Goal: Task Accomplishment & Management: Use online tool/utility

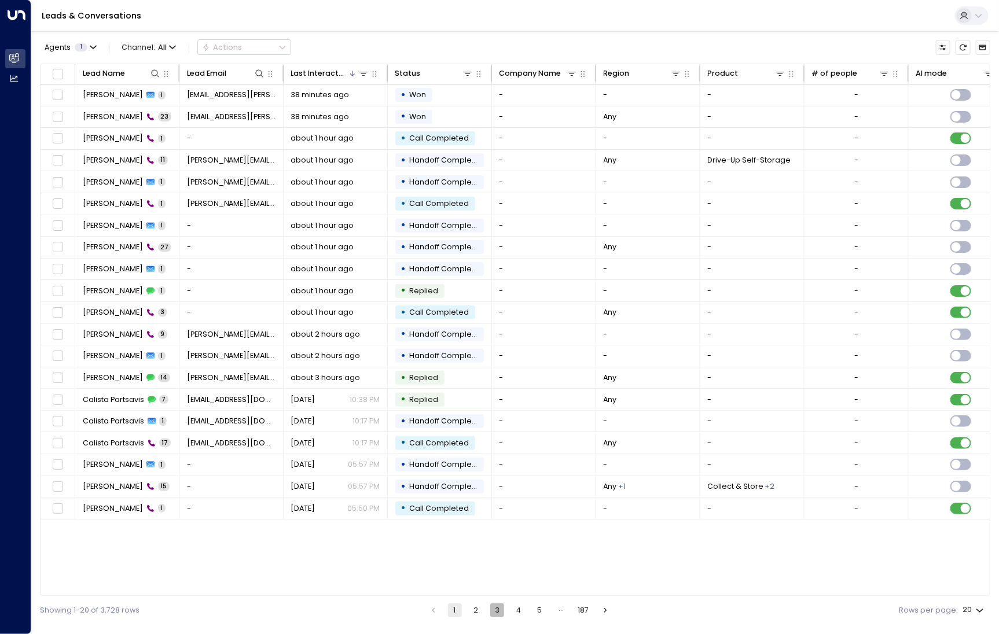
click at [501, 612] on button "3" at bounding box center [497, 611] width 14 height 14
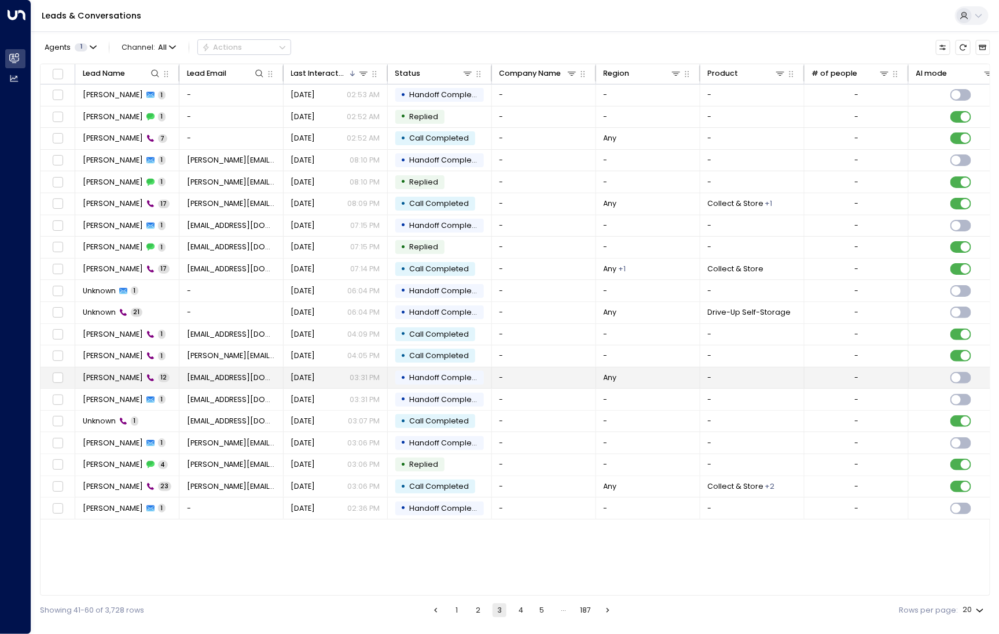
click at [110, 380] on span "[PERSON_NAME]" at bounding box center [113, 378] width 60 height 10
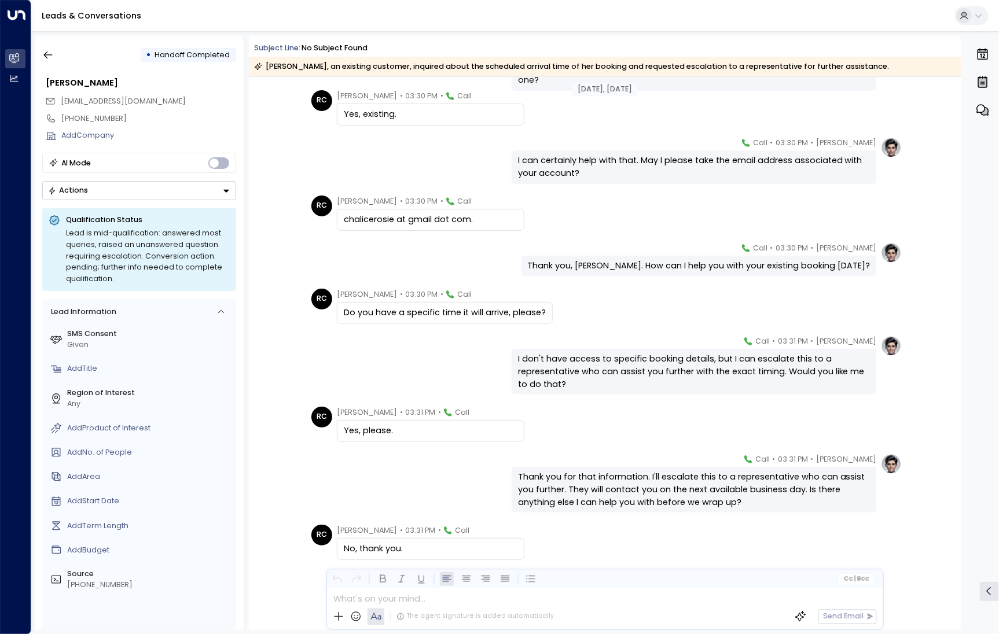
scroll to position [219, 0]
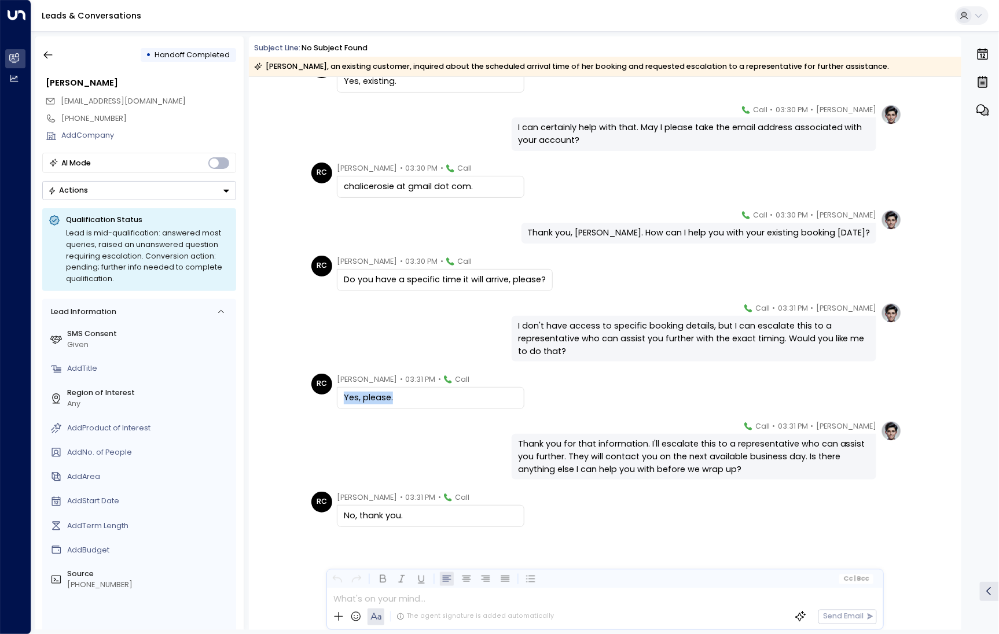
drag, startPoint x: 454, startPoint y: 405, endPoint x: 329, endPoint y: 401, distance: 125.6
click at [329, 401] on div "RC [PERSON_NAME] • 03:31 PM • Call Yes, please." at bounding box center [417, 392] width 213 height 36
click at [455, 458] on div "[PERSON_NAME] • 03:31 PM • Call Thank you for that information. I'll escalate t…" at bounding box center [605, 451] width 594 height 60
drag, startPoint x: 426, startPoint y: 520, endPoint x: 313, endPoint y: 519, distance: 113.4
click at [312, 519] on div "RC [PERSON_NAME] • 03:31 PM • Call No, thank you." at bounding box center [417, 510] width 213 height 36
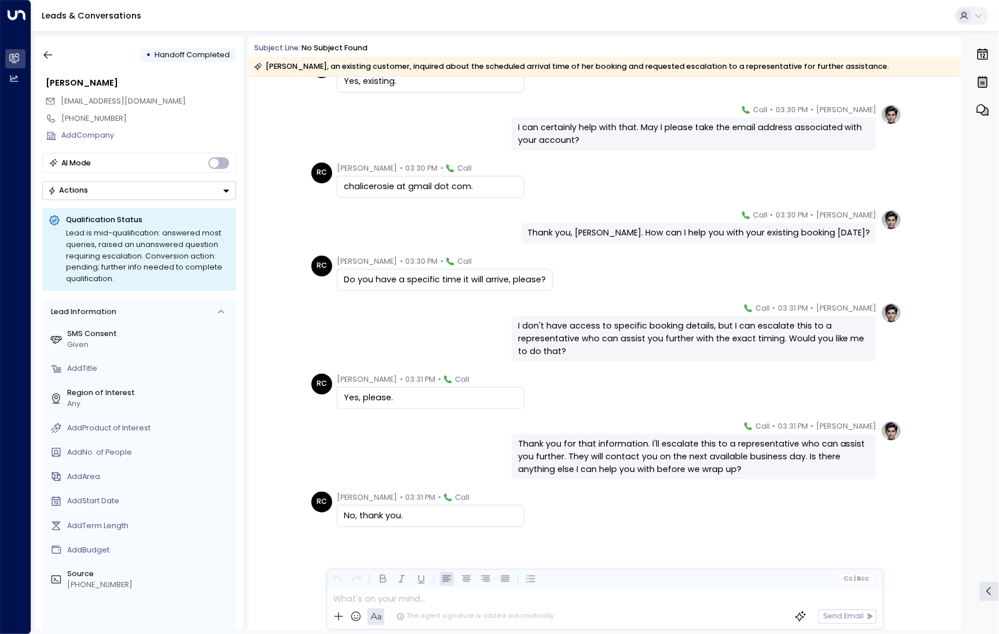
click at [465, 437] on div "[PERSON_NAME] • 03:31 PM • Call Thank you for that information. I'll escalate t…" at bounding box center [605, 451] width 594 height 60
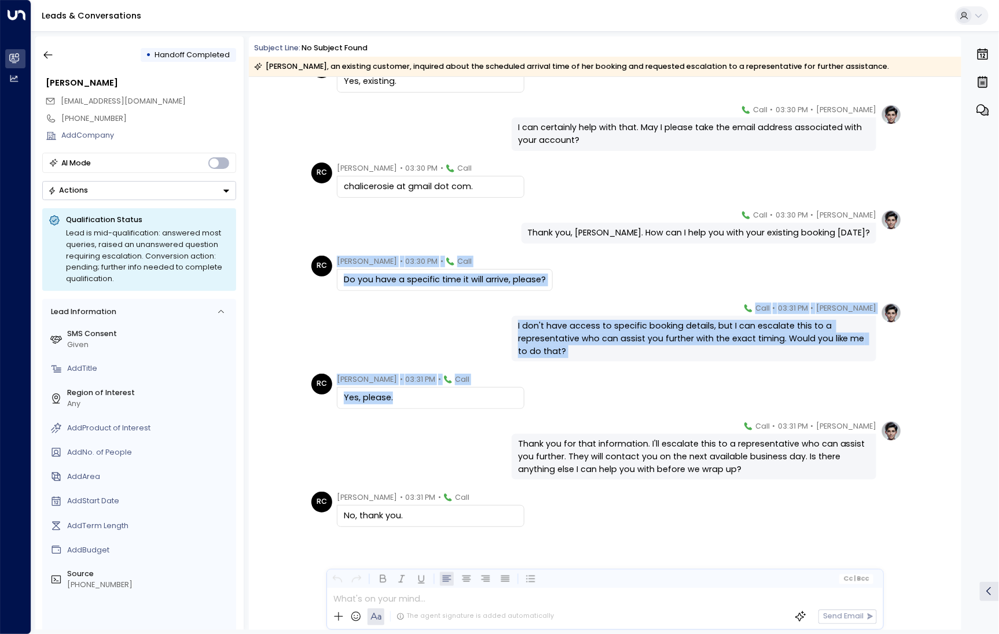
drag, startPoint x: 406, startPoint y: 398, endPoint x: 326, endPoint y: 285, distance: 138.4
click at [326, 284] on div "[DATE], [DATE] [PERSON_NAME] • 03:30 PM • Call Thank you, [PERSON_NAME]. Are yo…" at bounding box center [605, 244] width 712 height 773
click at [355, 310] on div "[PERSON_NAME] • 03:31 PM • Call I don't have access to specific booking details…" at bounding box center [605, 333] width 594 height 60
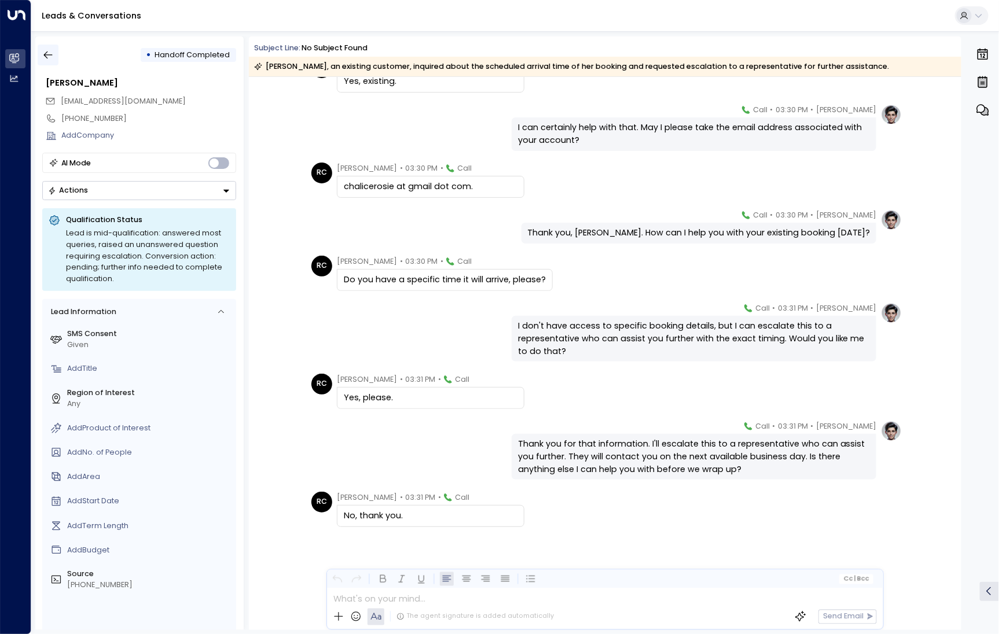
click at [50, 55] on icon "button" at bounding box center [48, 56] width 9 height 8
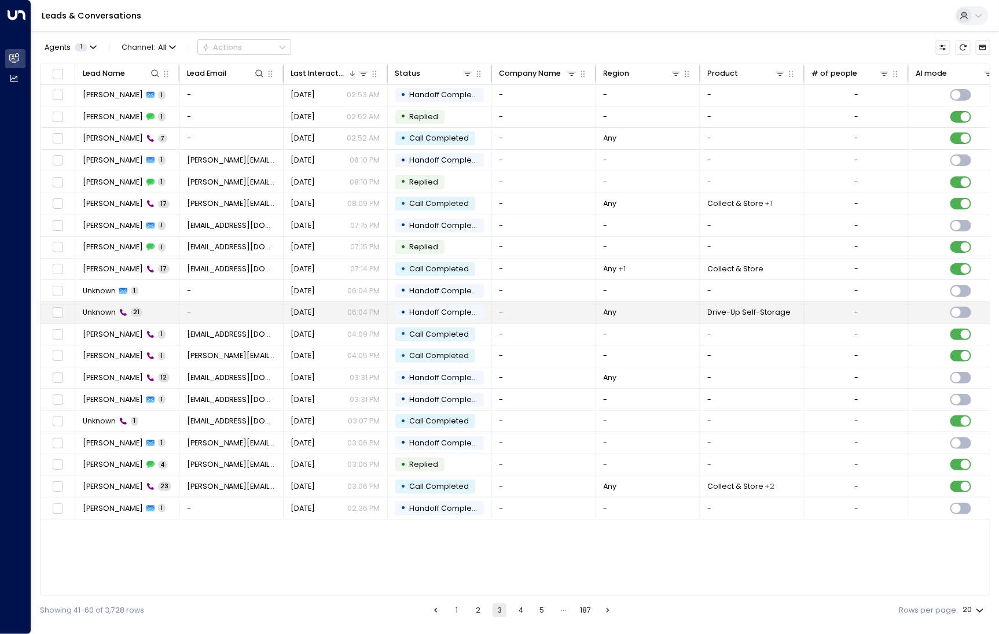
click at [110, 315] on span "Unknown" at bounding box center [99, 312] width 33 height 10
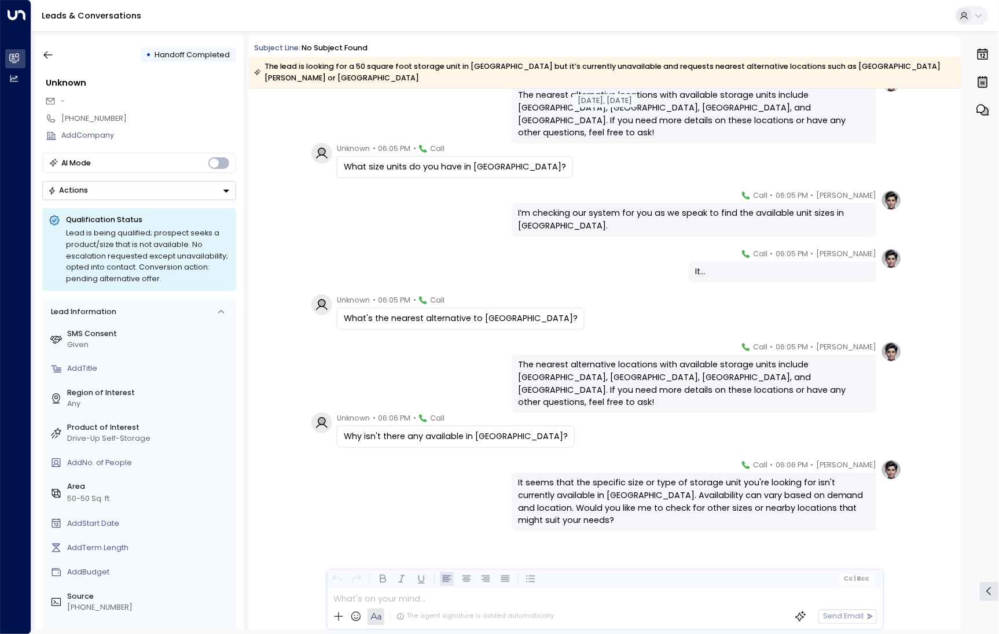
scroll to position [760, 0]
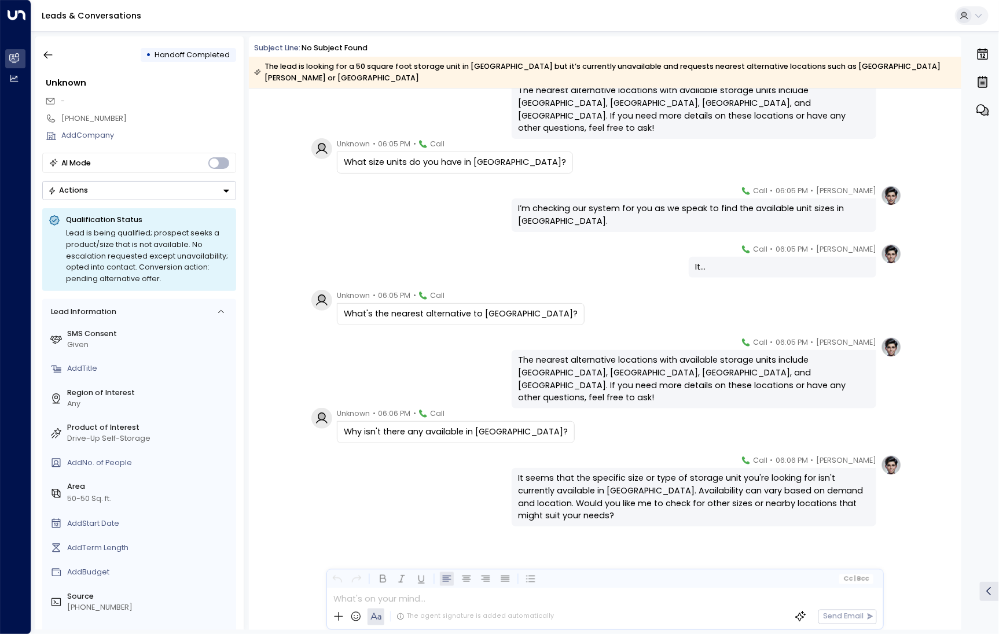
click at [547, 255] on div "[PERSON_NAME] • 06:05 PM • Call It..." at bounding box center [605, 261] width 594 height 35
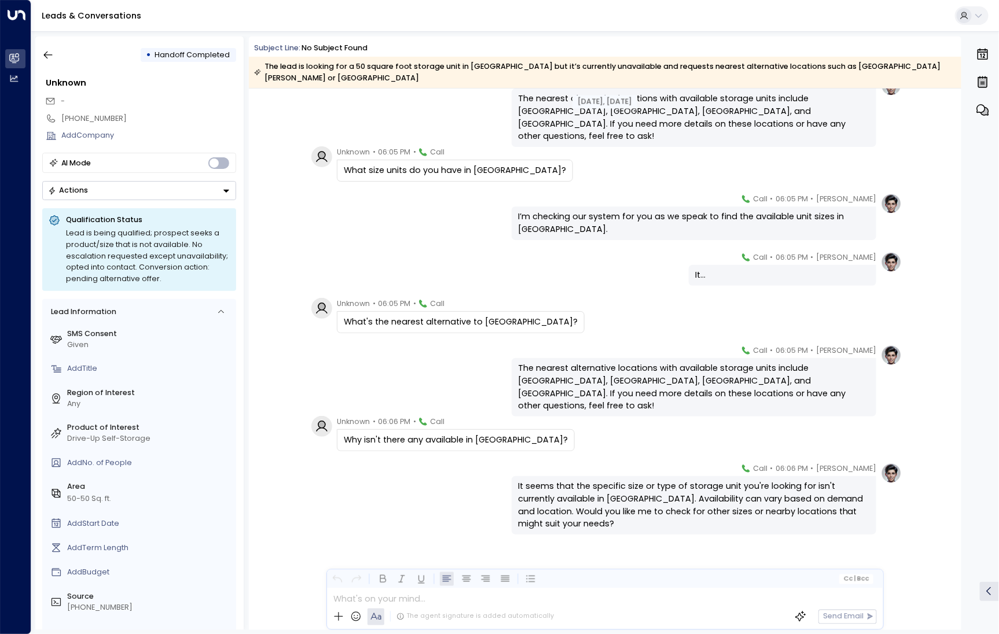
scroll to position [753, 0]
click at [49, 61] on button "button" at bounding box center [48, 55] width 21 height 21
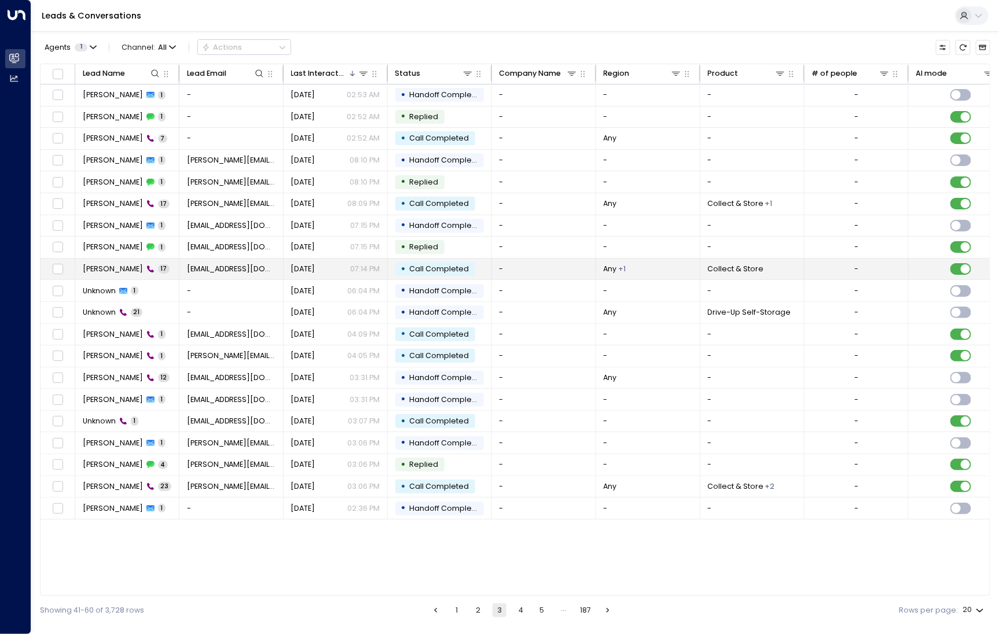
click at [117, 268] on span "[PERSON_NAME]" at bounding box center [113, 269] width 60 height 10
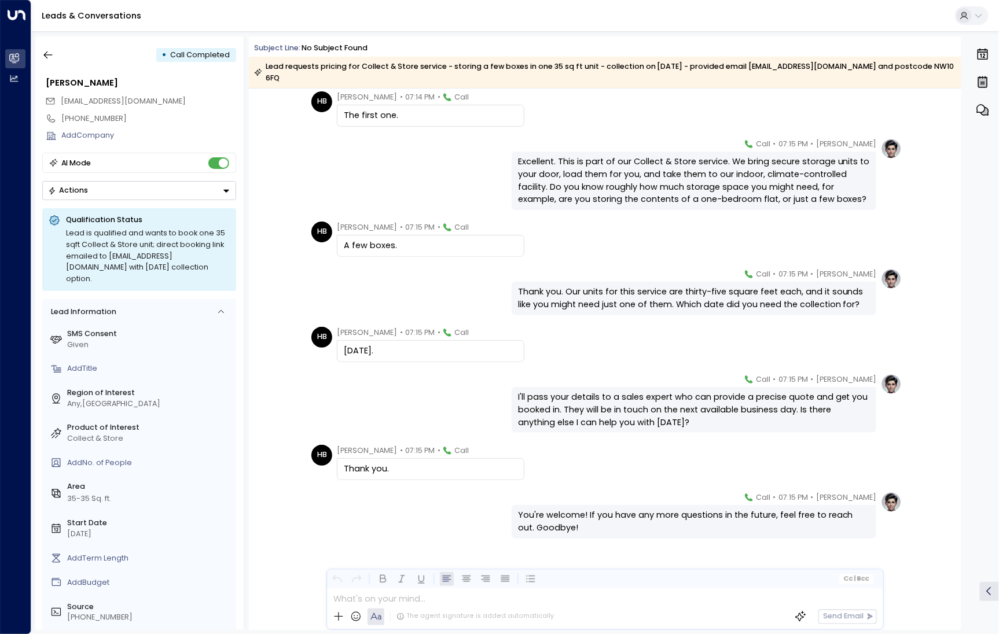
scroll to position [525, 0]
click at [50, 61] on button "button" at bounding box center [48, 55] width 21 height 21
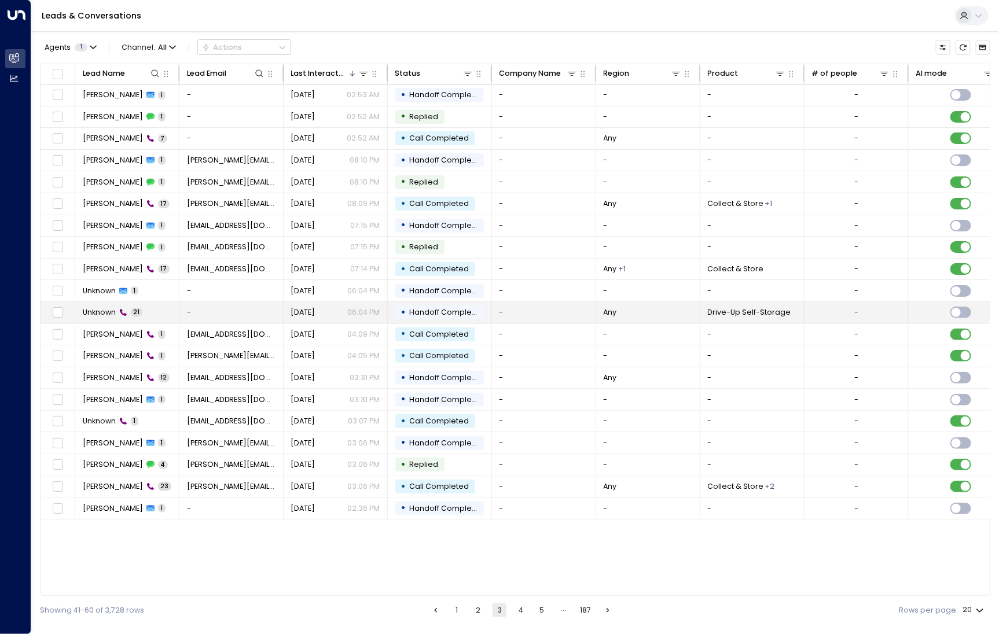
click at [115, 313] on span "Unknown" at bounding box center [99, 312] width 33 height 10
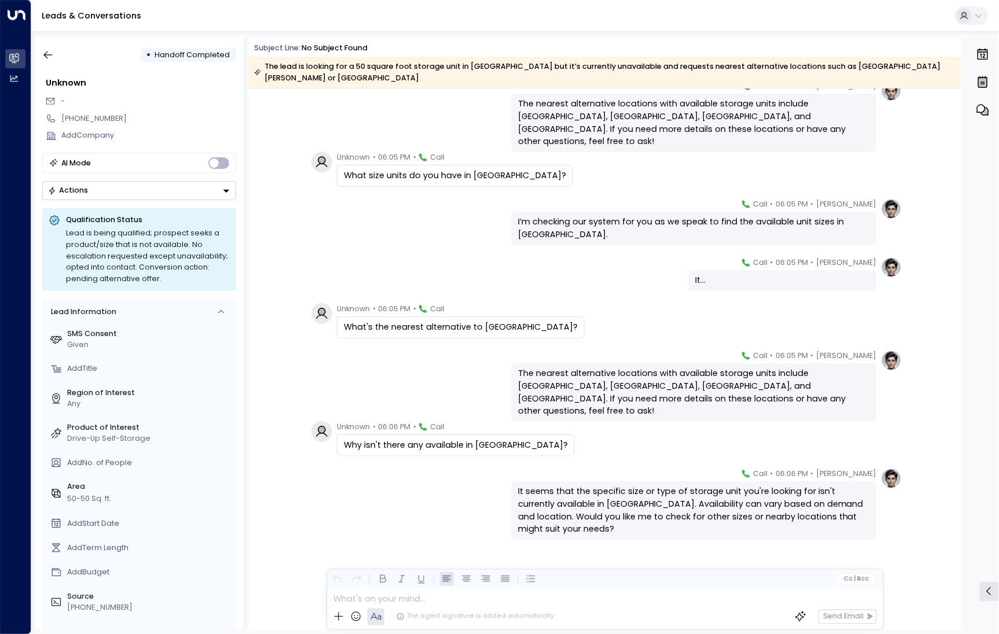
scroll to position [760, 0]
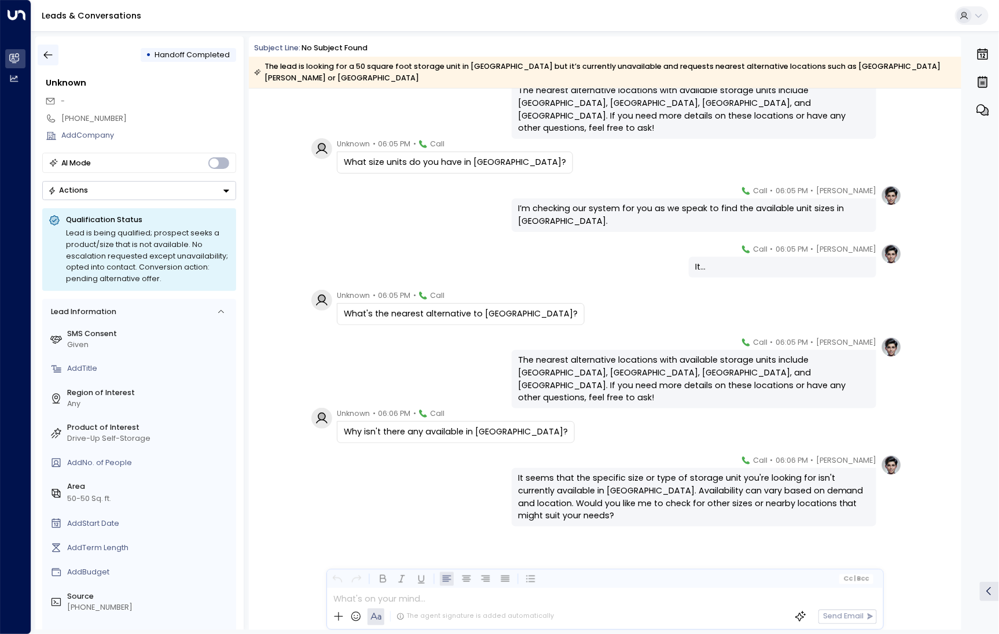
click at [44, 53] on icon "button" at bounding box center [48, 55] width 12 height 12
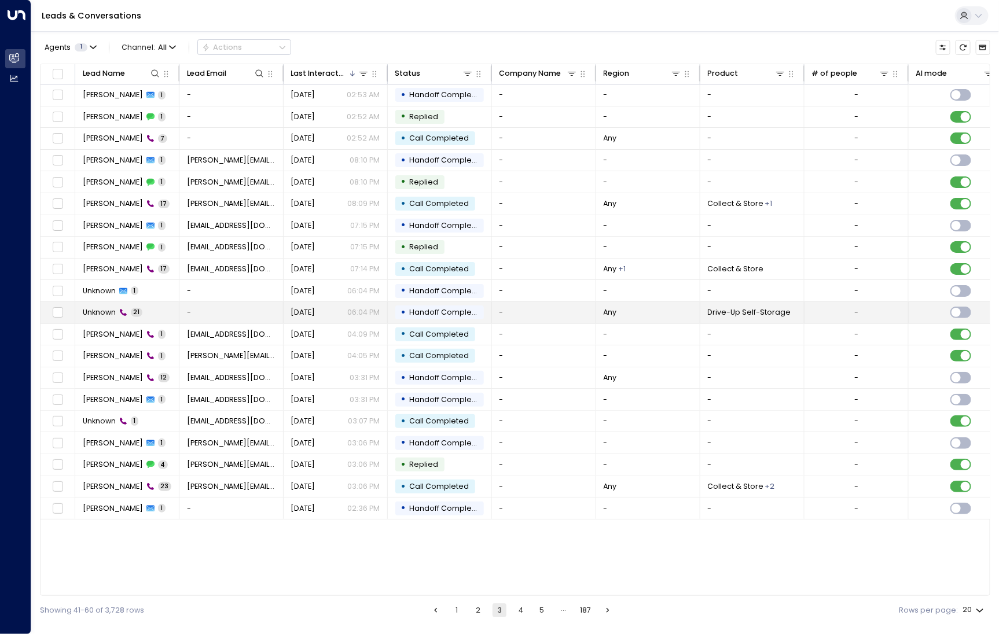
click at [106, 312] on span "Unknown" at bounding box center [99, 312] width 33 height 10
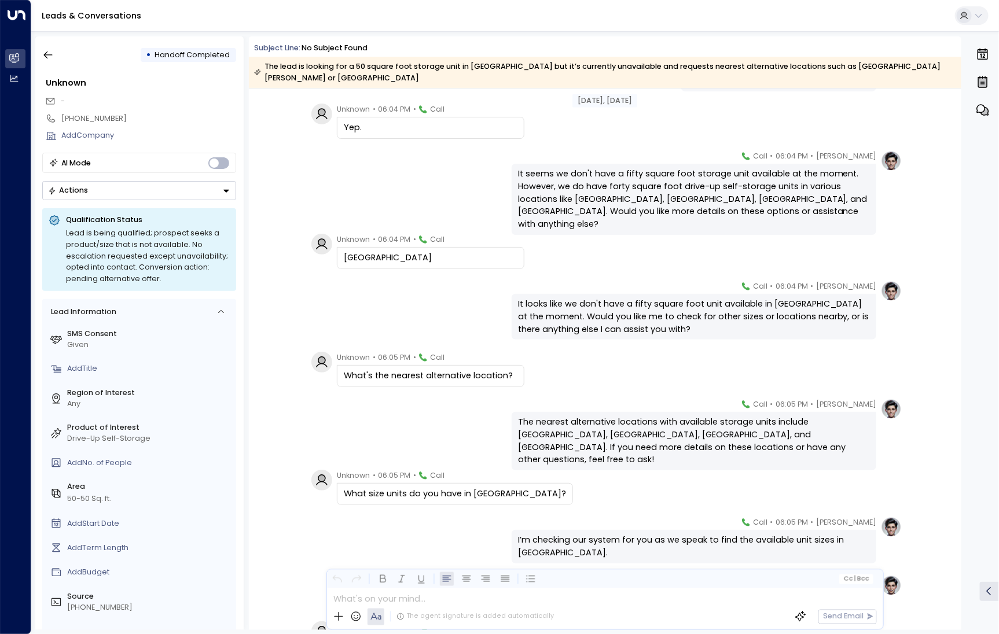
scroll to position [760, 0]
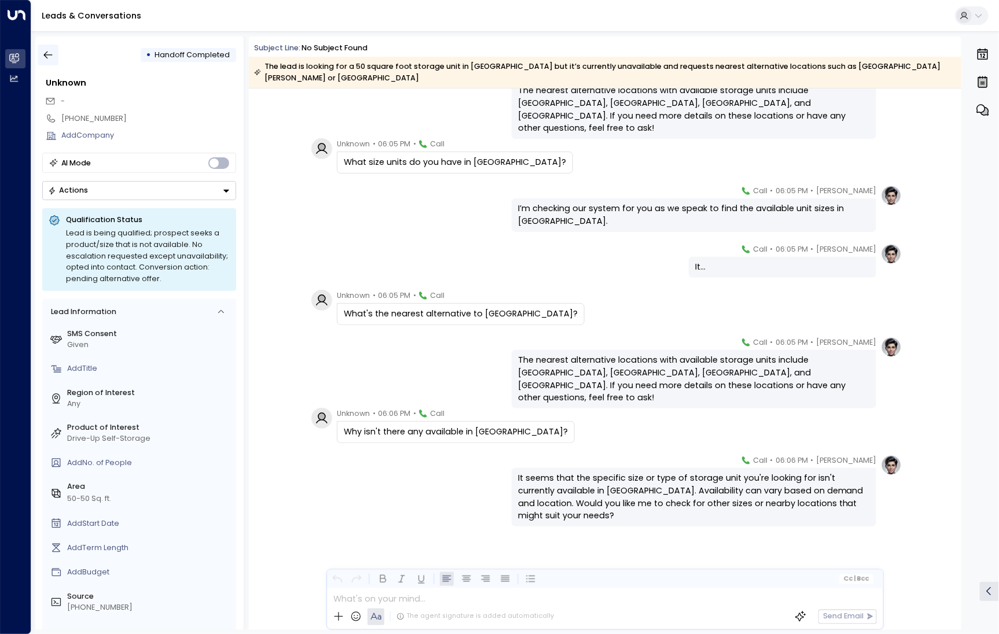
click at [49, 49] on icon "button" at bounding box center [48, 55] width 12 height 12
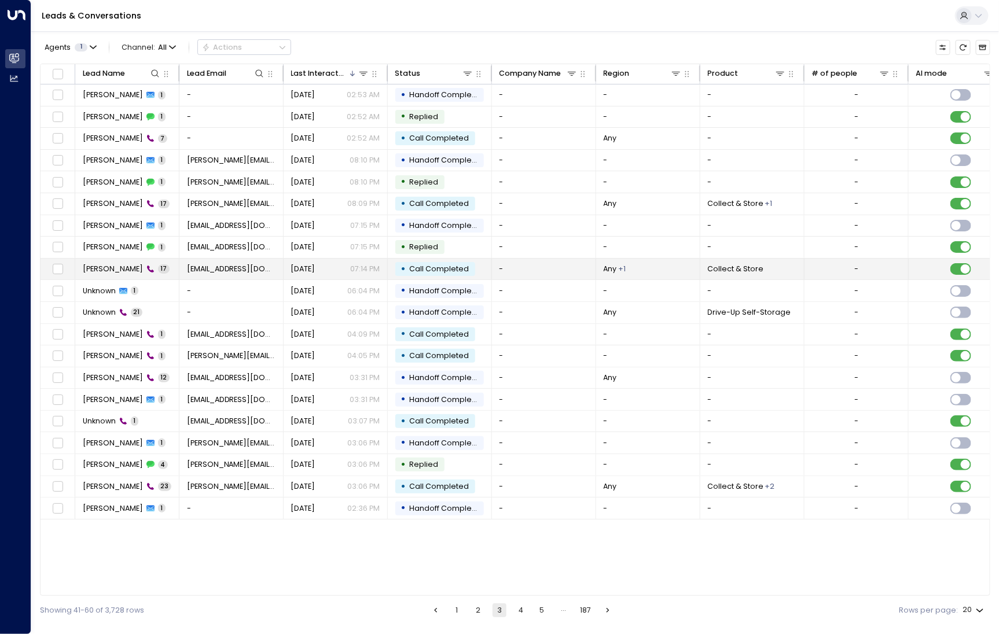
click at [126, 269] on span "[PERSON_NAME]" at bounding box center [113, 269] width 60 height 10
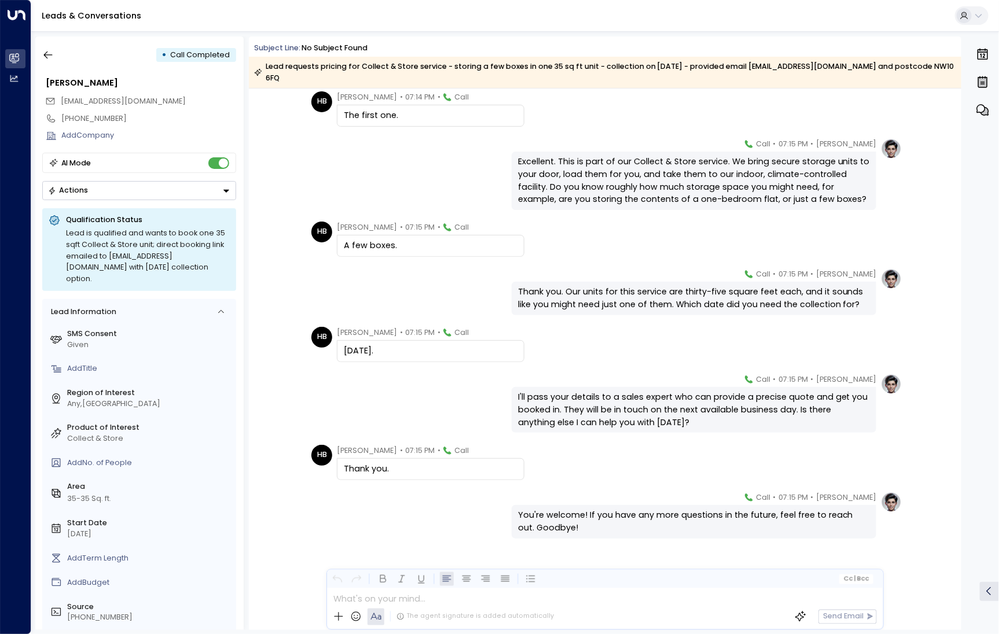
scroll to position [525, 0]
click at [54, 49] on button "button" at bounding box center [48, 55] width 21 height 21
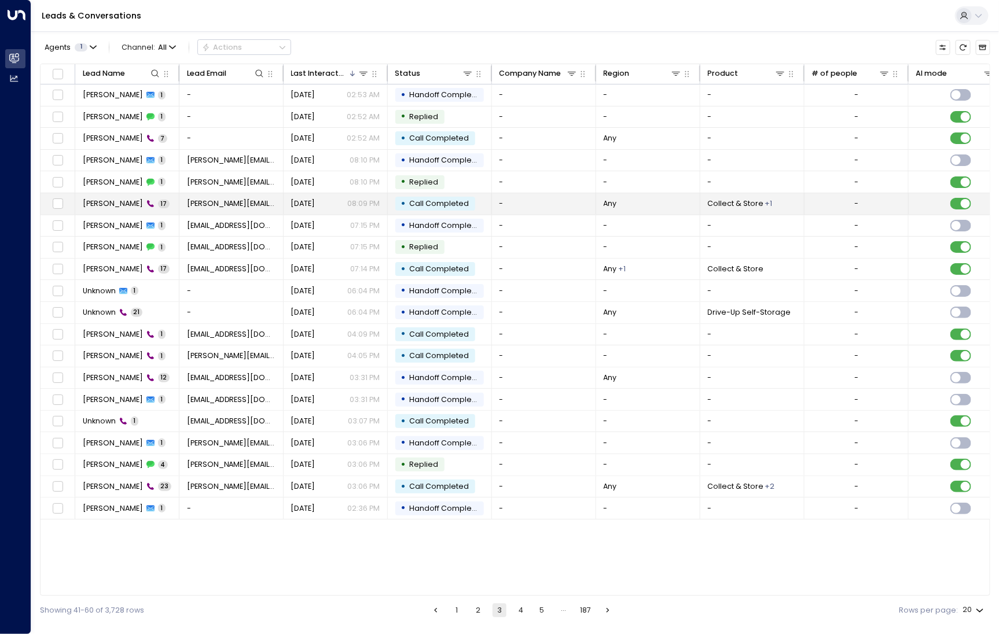
click at [117, 203] on span "[PERSON_NAME]" at bounding box center [113, 203] width 60 height 10
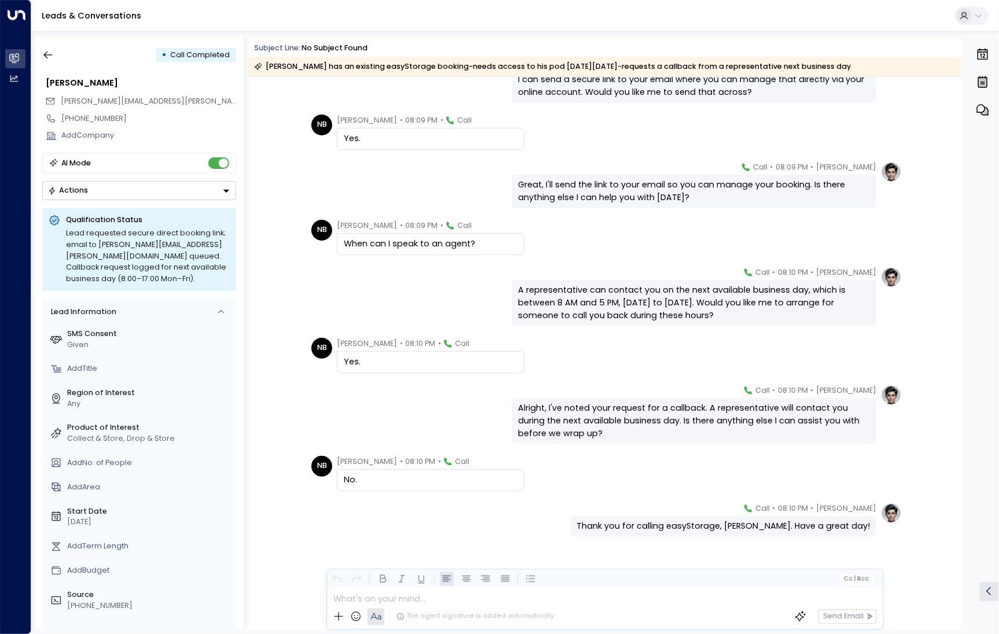
scroll to position [476, 0]
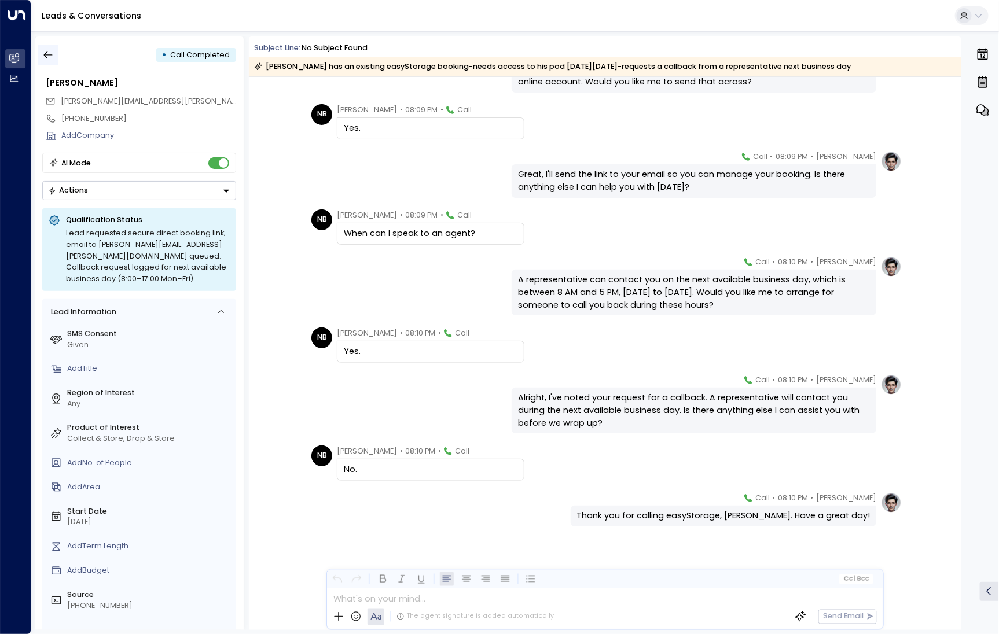
click at [57, 54] on button "button" at bounding box center [48, 55] width 21 height 21
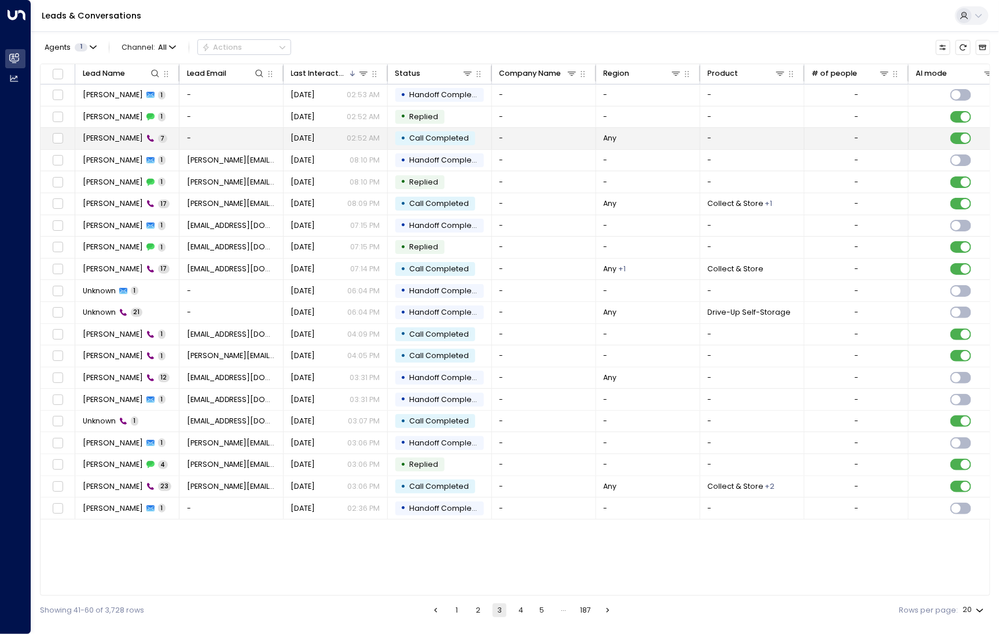
click at [115, 146] on td "[PERSON_NAME] 7" at bounding box center [127, 138] width 104 height 21
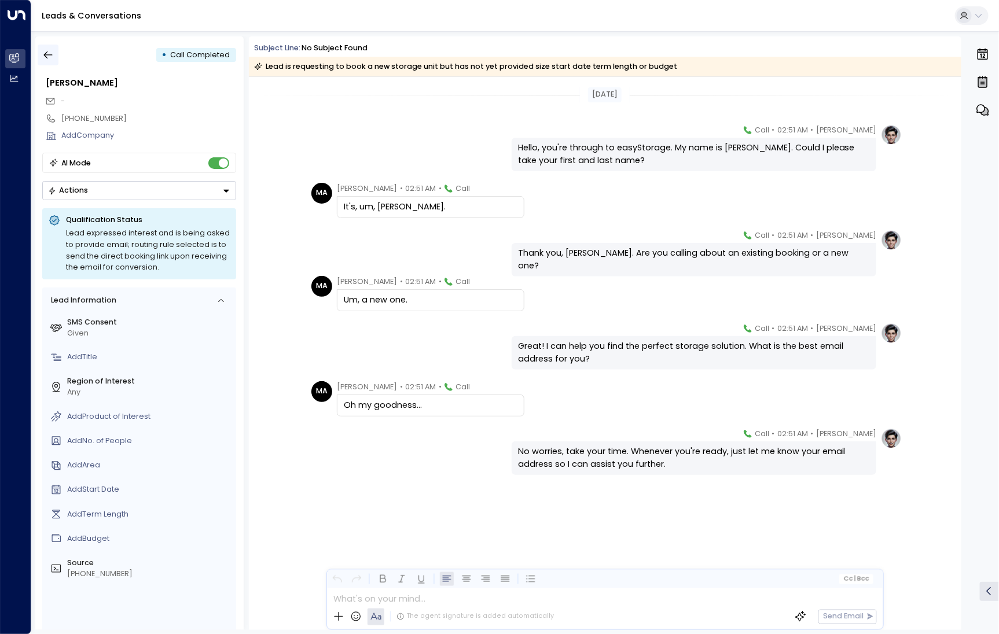
click at [53, 56] on icon "button" at bounding box center [48, 55] width 12 height 12
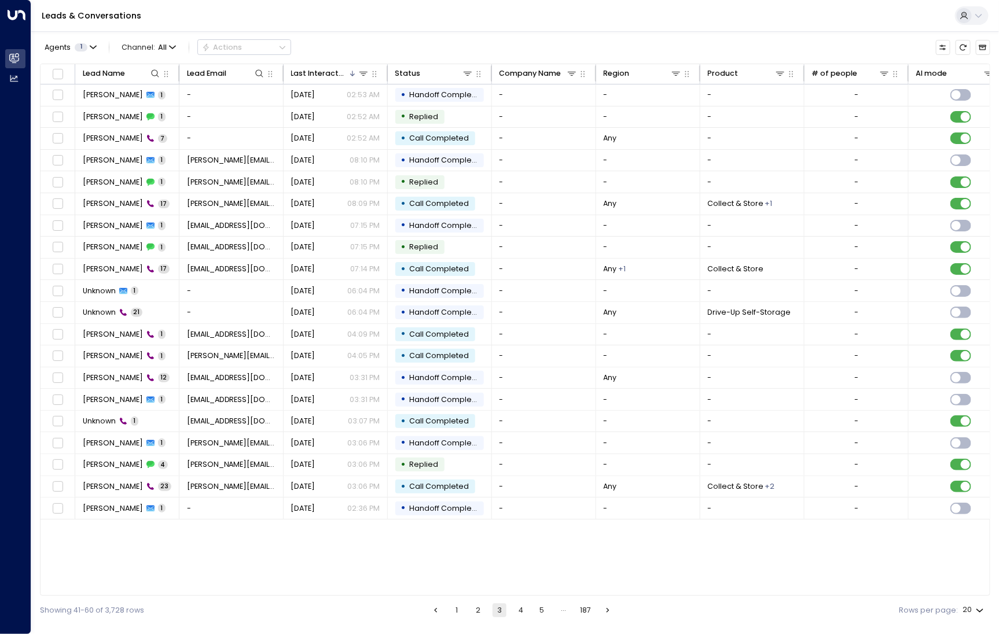
click at [481, 611] on button "2" at bounding box center [478, 611] width 14 height 14
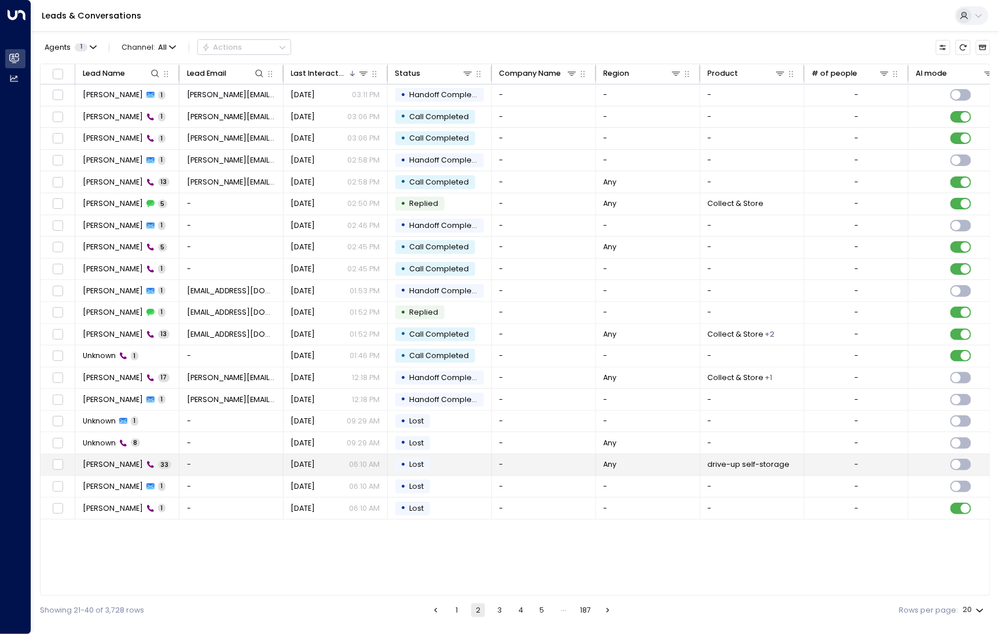
click at [91, 461] on span "[PERSON_NAME]" at bounding box center [113, 464] width 60 height 10
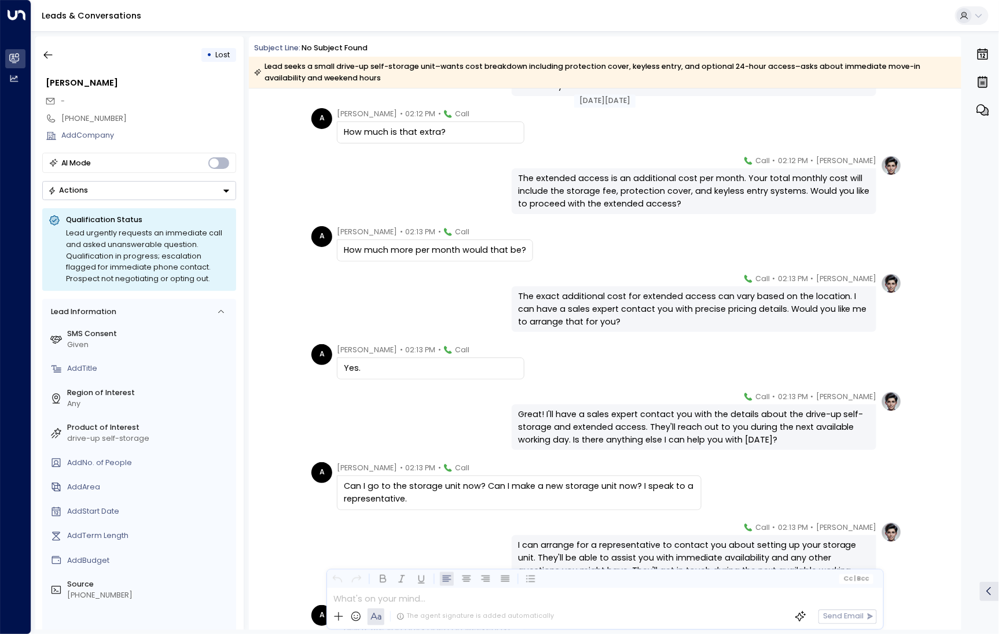
scroll to position [1189, 0]
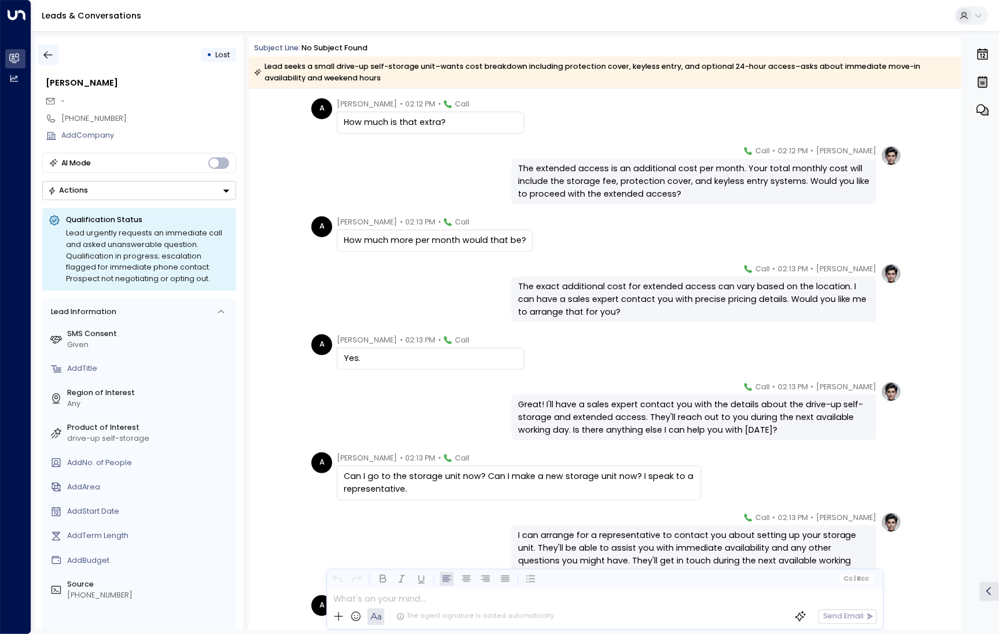
click at [39, 52] on button "button" at bounding box center [48, 55] width 21 height 21
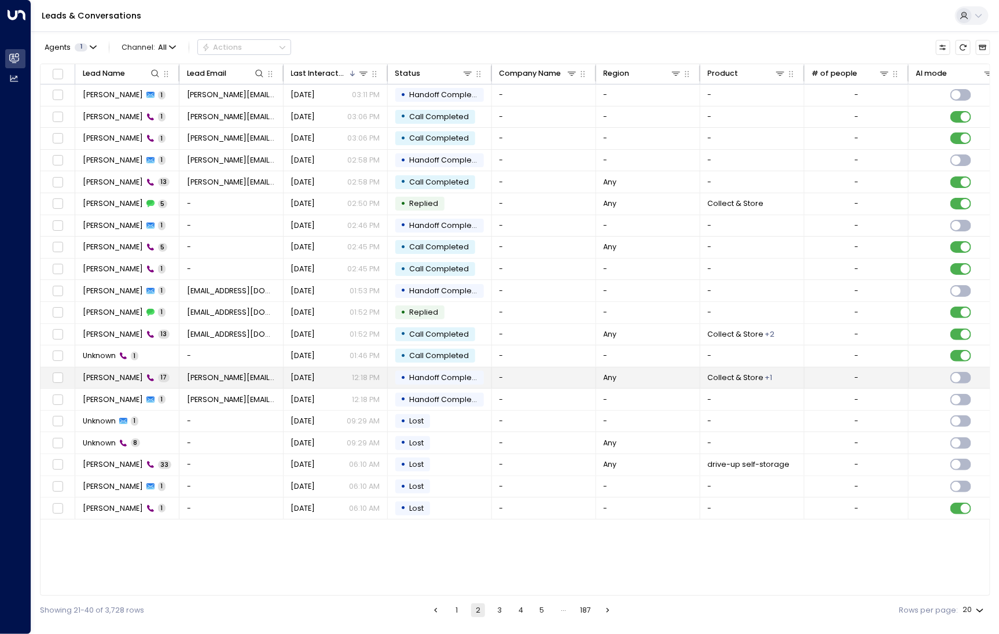
click at [111, 383] on td "[PERSON_NAME] 17" at bounding box center [127, 377] width 104 height 21
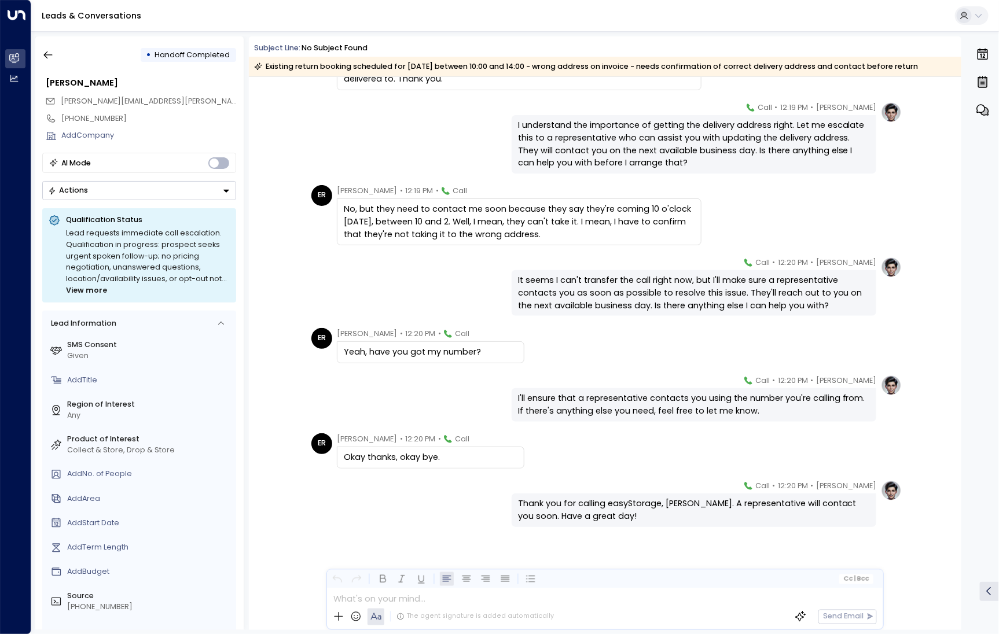
scroll to position [576, 0]
click at [50, 55] on icon "button" at bounding box center [48, 56] width 9 height 8
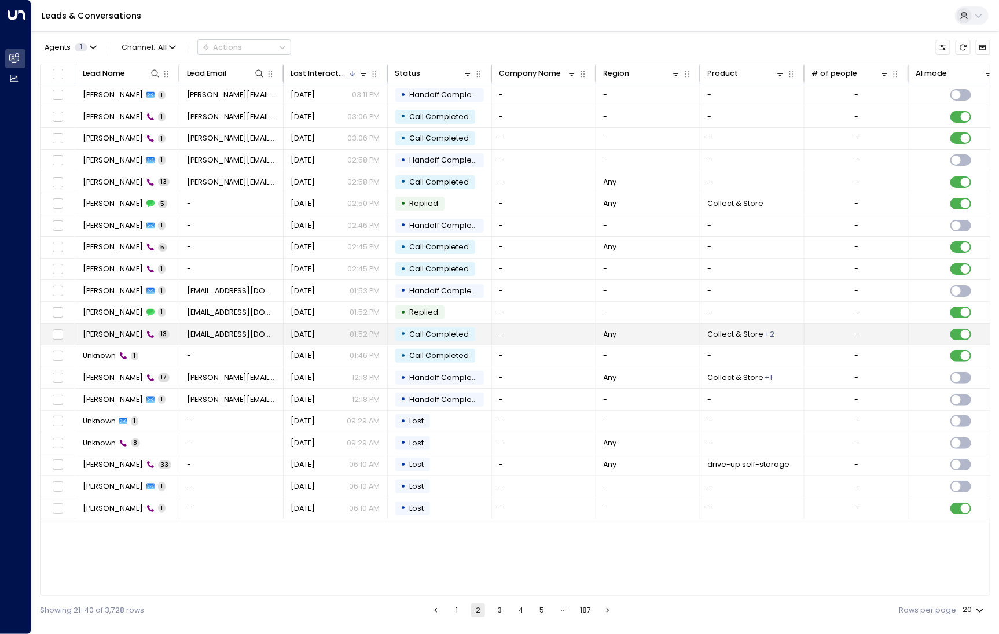
click at [115, 326] on td "[PERSON_NAME] 13" at bounding box center [127, 334] width 104 height 21
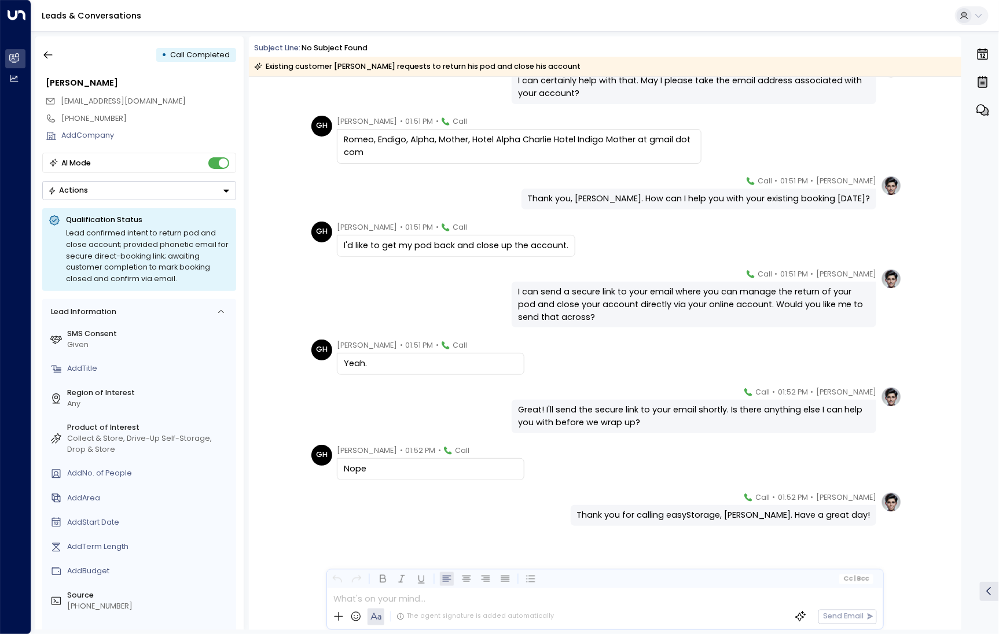
scroll to position [265, 0]
click at [50, 58] on icon "button" at bounding box center [48, 55] width 12 height 12
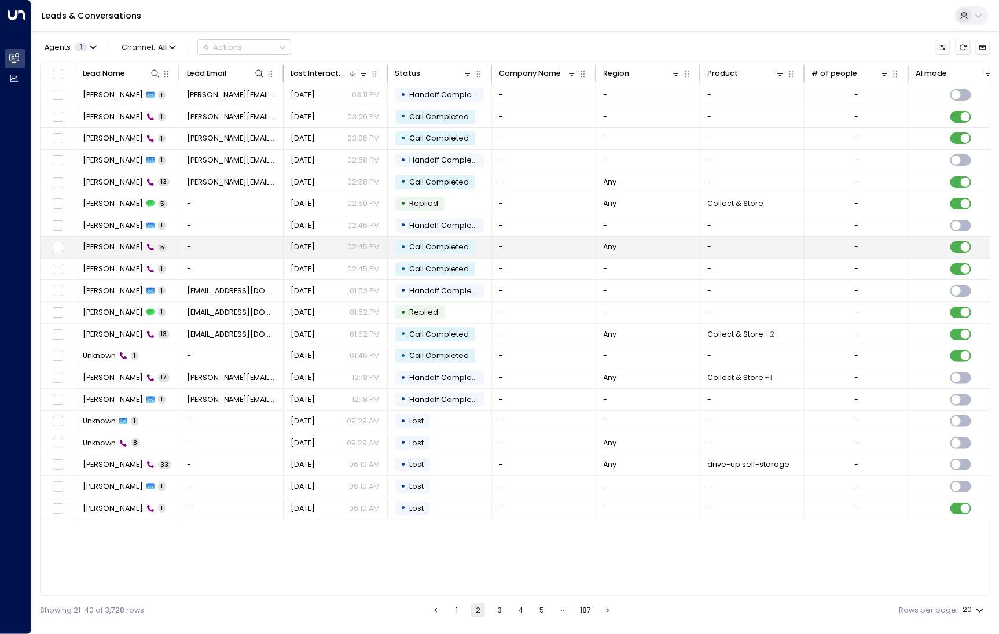
click at [118, 239] on td "[PERSON_NAME] 5" at bounding box center [127, 247] width 104 height 21
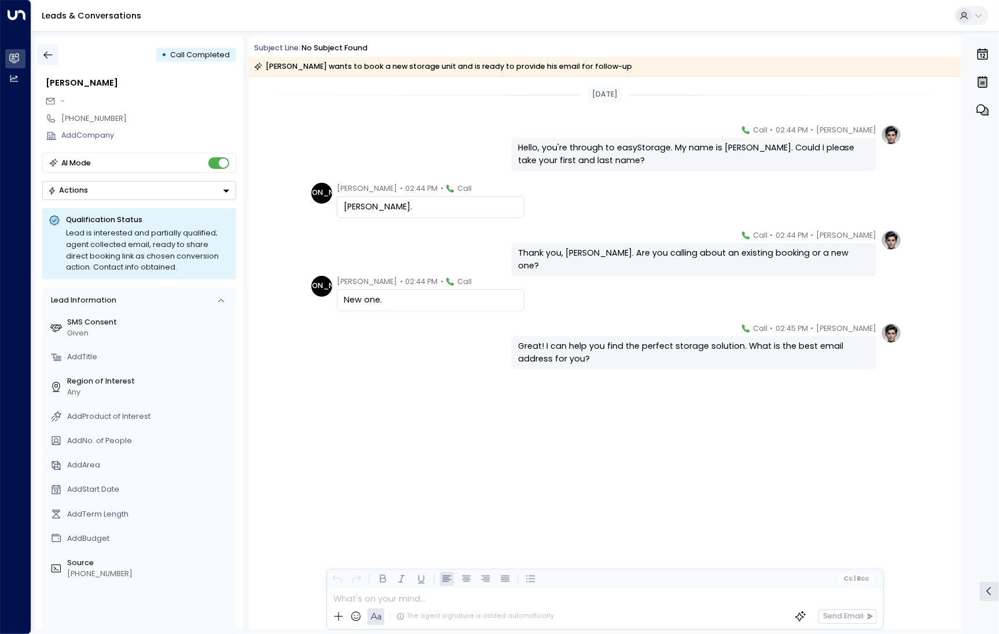
click at [45, 57] on icon "button" at bounding box center [48, 55] width 12 height 12
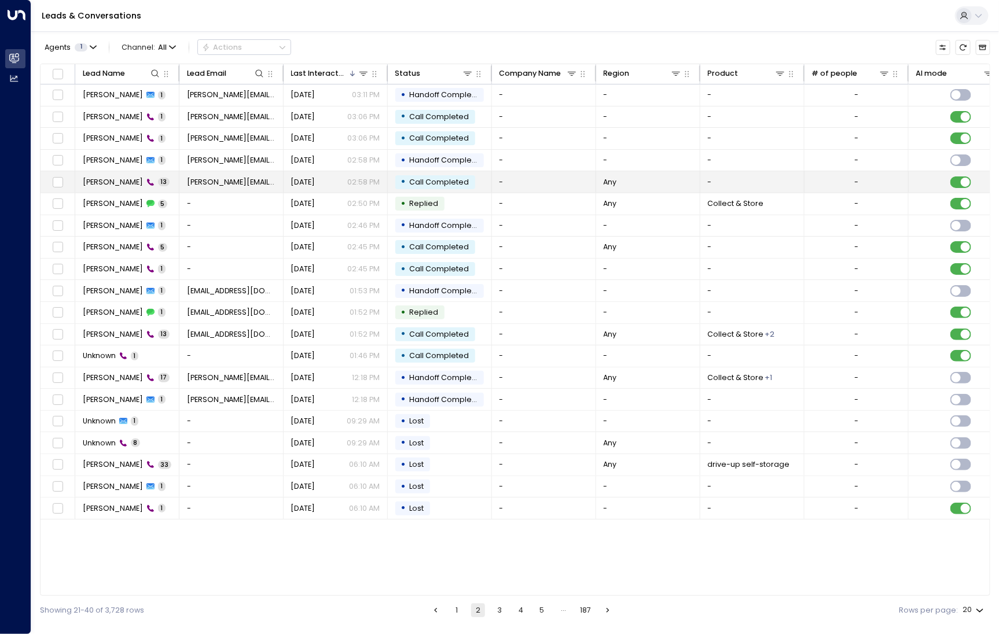
click at [89, 186] on td "[PERSON_NAME] 13" at bounding box center [127, 181] width 104 height 21
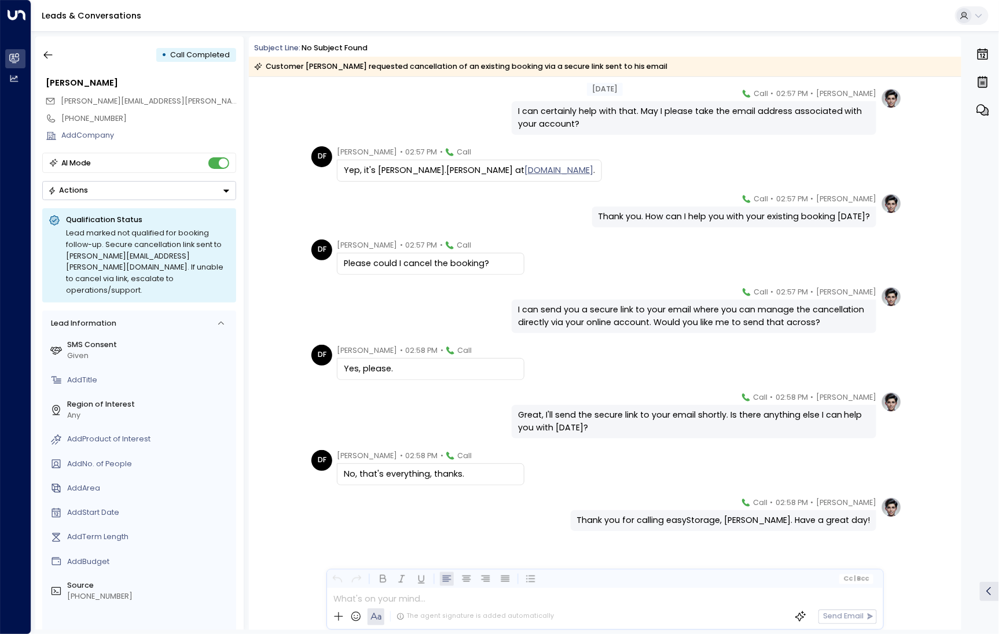
scroll to position [240, 0]
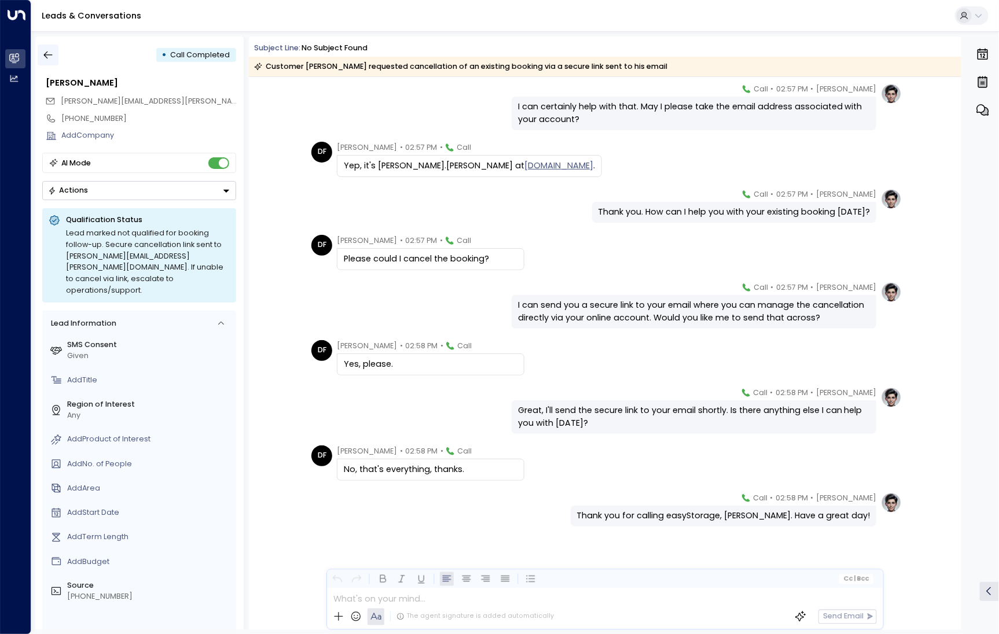
click at [49, 56] on icon "button" at bounding box center [48, 55] width 12 height 12
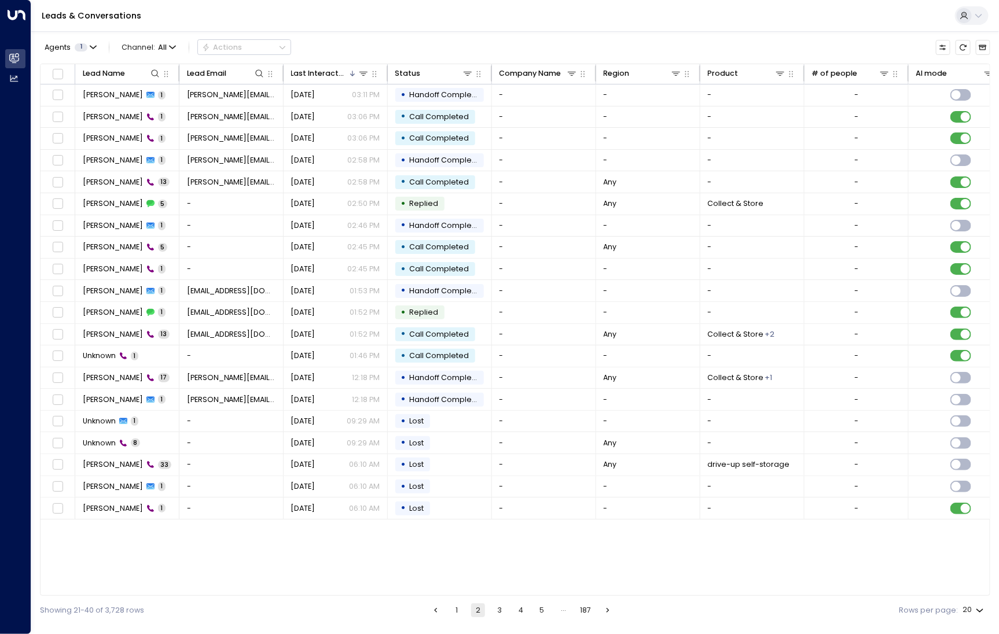
click at [458, 612] on button "1" at bounding box center [457, 611] width 14 height 14
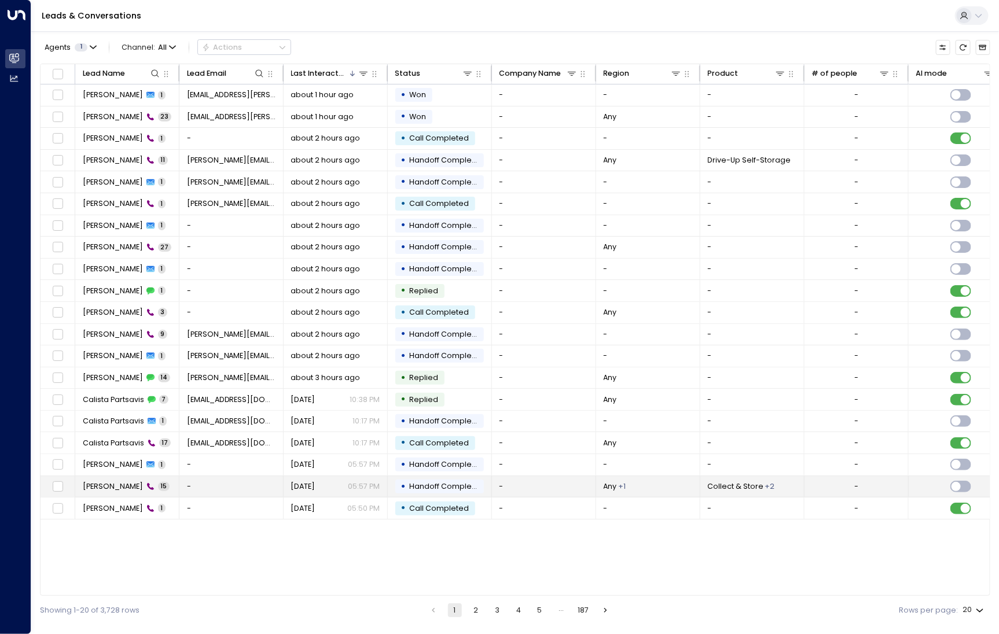
click at [98, 477] on td "[PERSON_NAME] 15" at bounding box center [127, 486] width 104 height 21
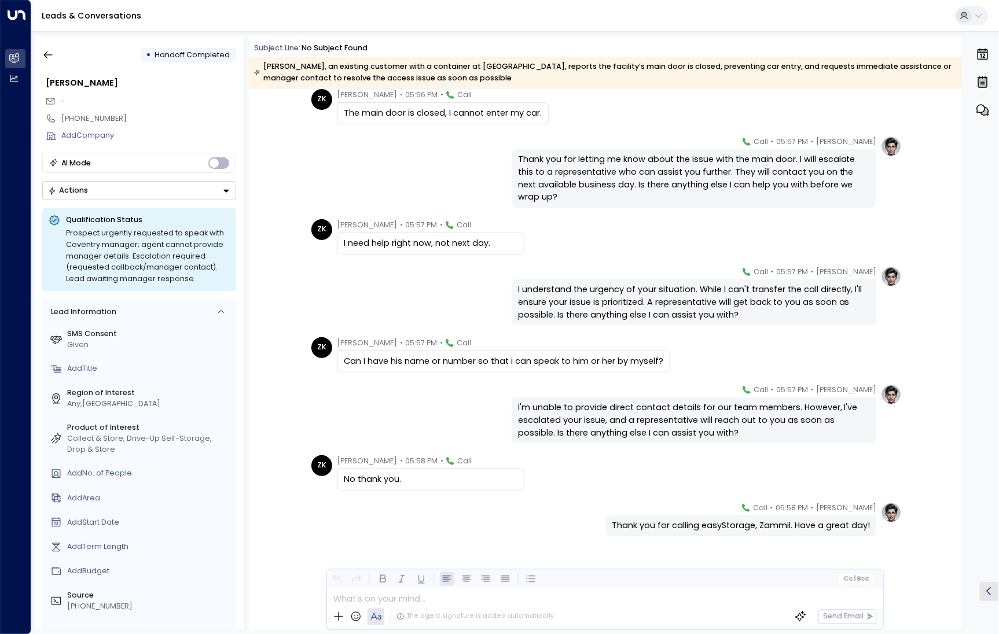
scroll to position [432, 0]
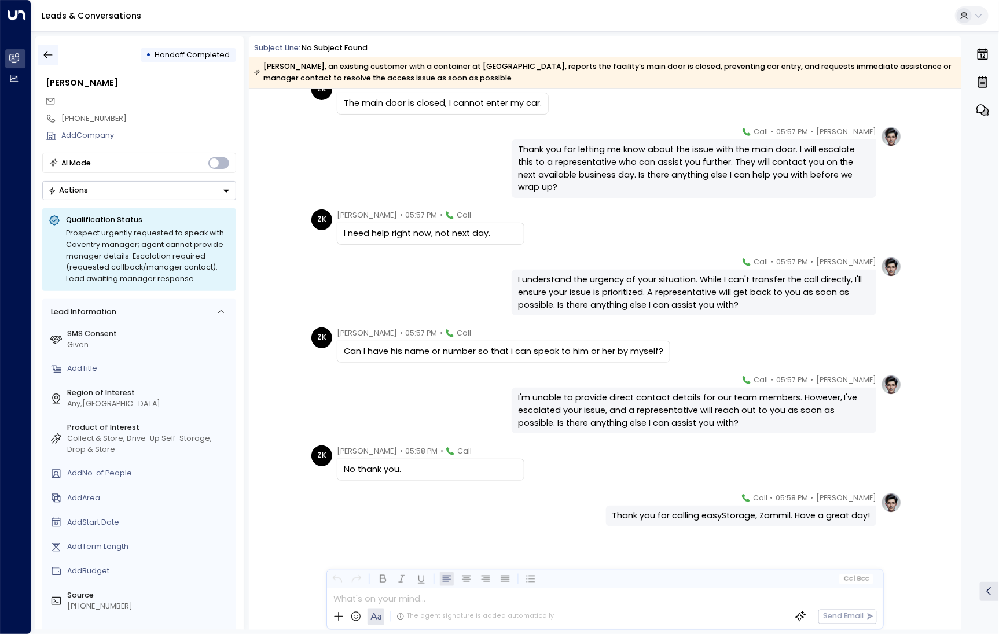
click at [46, 57] on icon "button" at bounding box center [48, 56] width 9 height 8
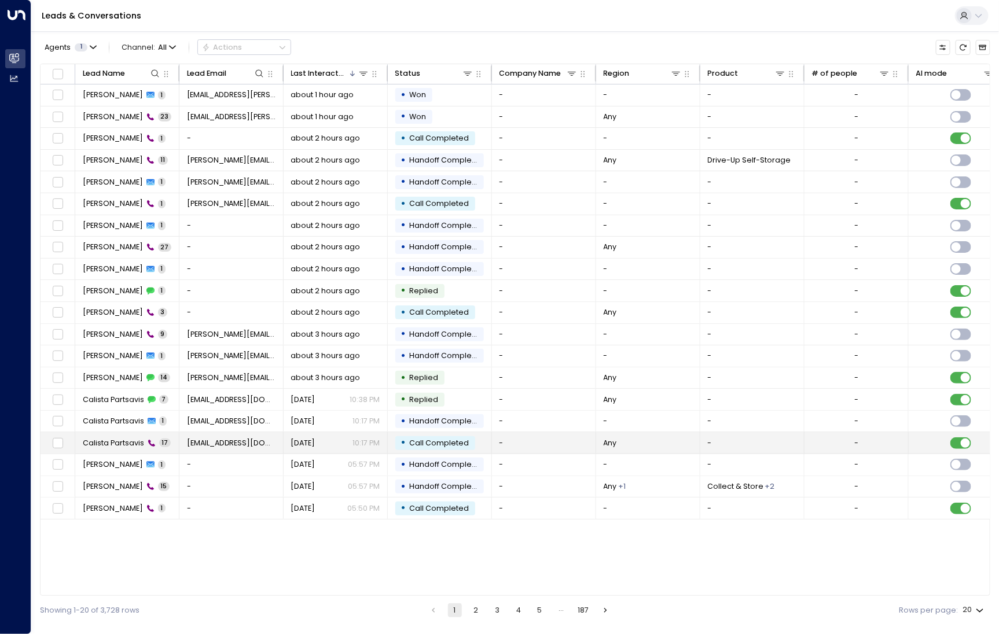
click at [118, 432] on td "Calista Partsavis 17" at bounding box center [127, 442] width 104 height 21
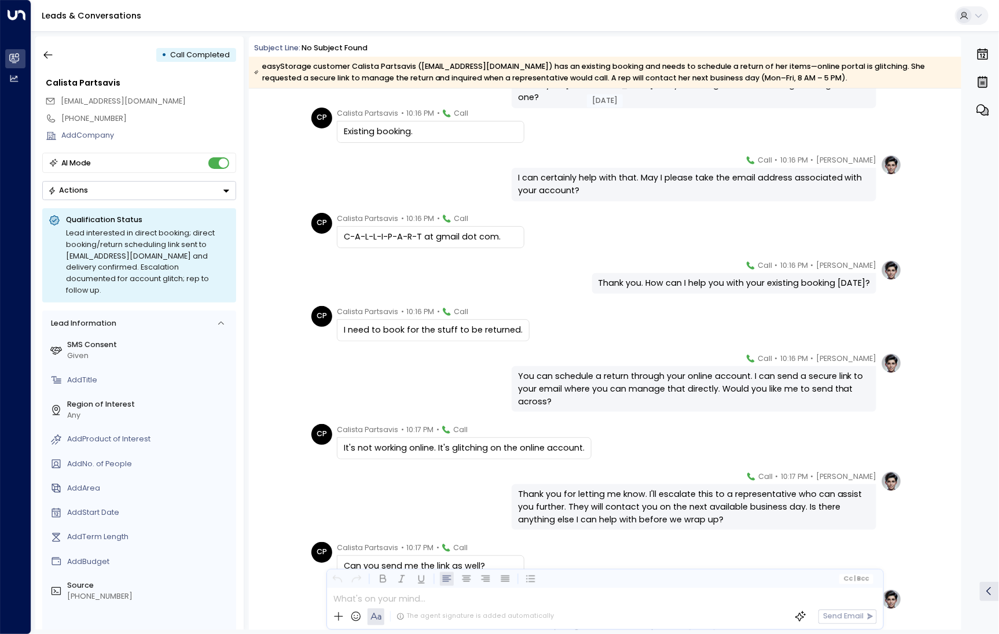
scroll to position [173, 0]
